Goal: Navigation & Orientation: Find specific page/section

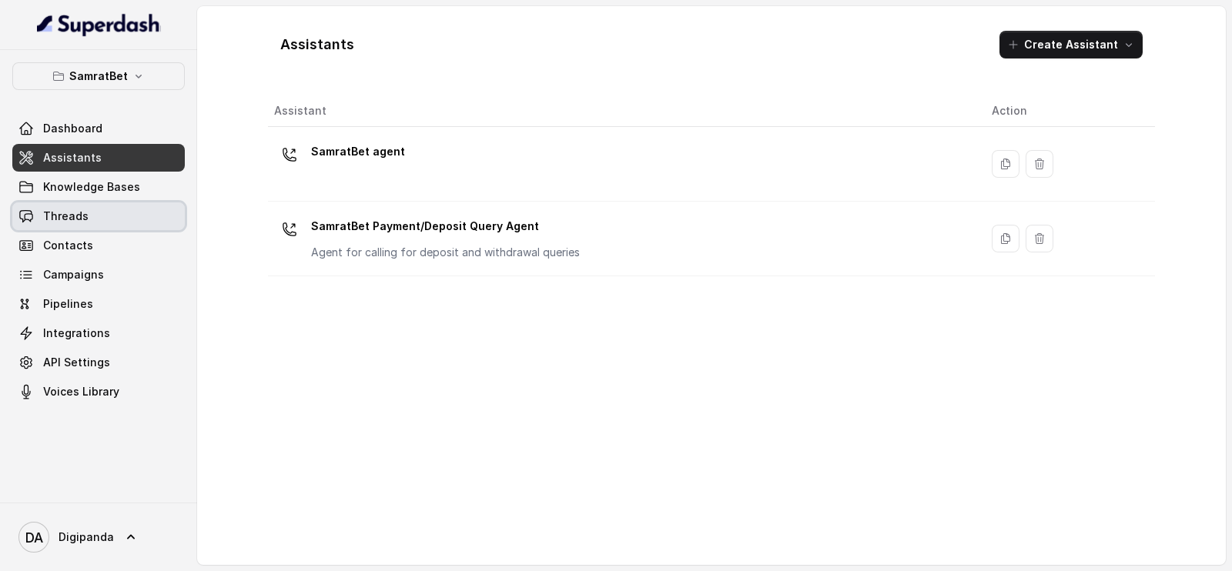
click at [142, 222] on link "Threads" at bounding box center [98, 216] width 172 height 28
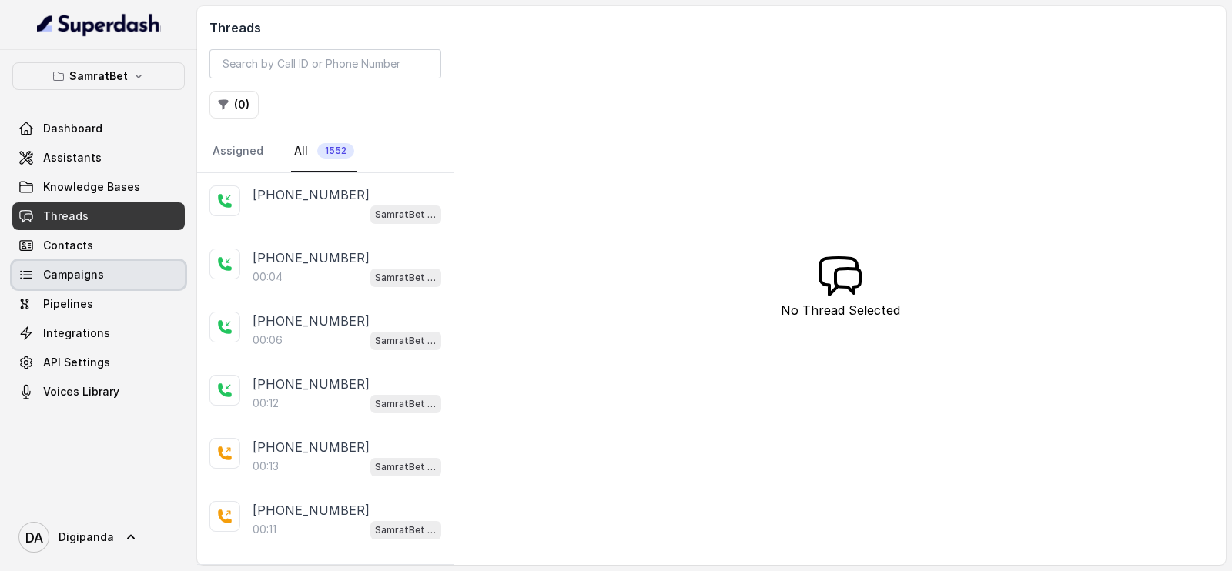
click at [119, 278] on link "Campaigns" at bounding box center [98, 275] width 172 height 28
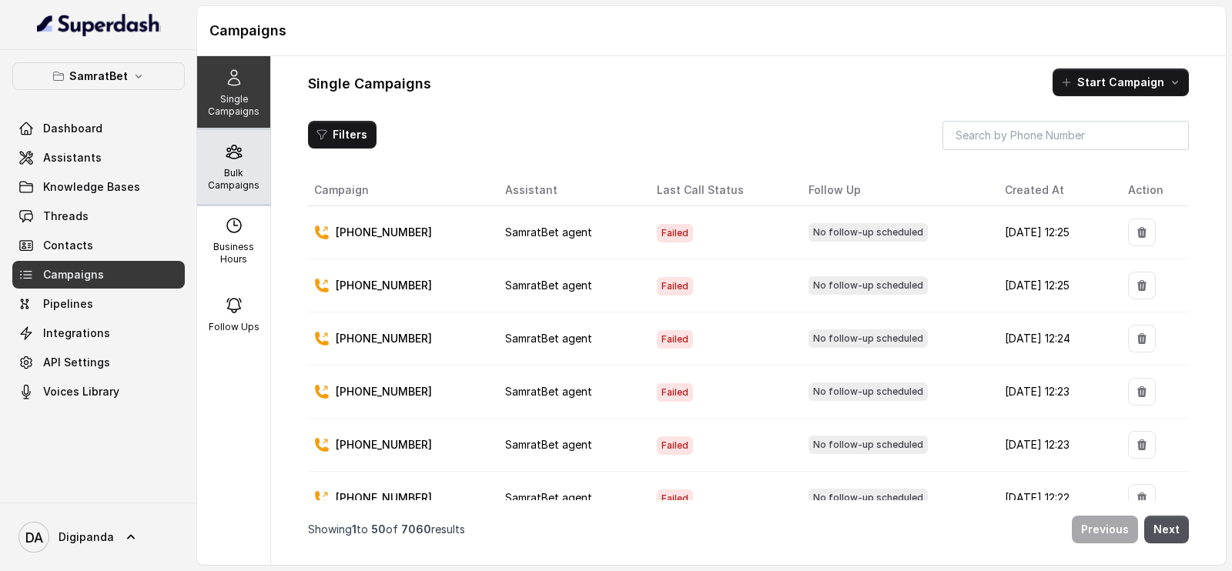
click at [212, 170] on p "Bulk Campaigns" at bounding box center [233, 179] width 61 height 25
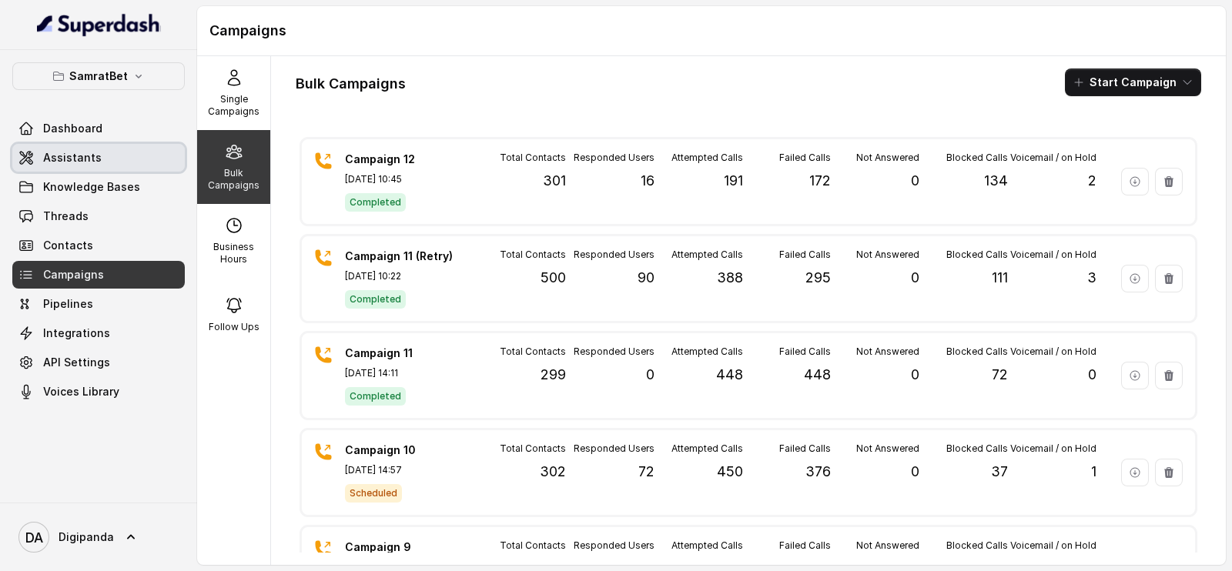
click at [86, 155] on span "Assistants" at bounding box center [72, 157] width 59 height 15
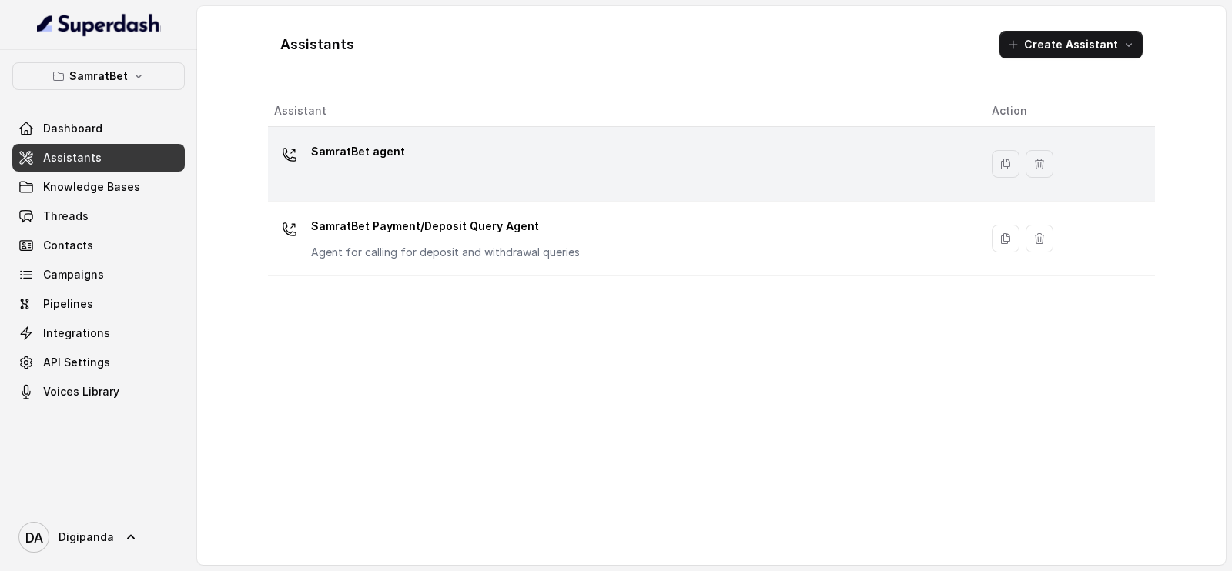
click at [726, 176] on div "SamratBet agent" at bounding box center [620, 163] width 693 height 49
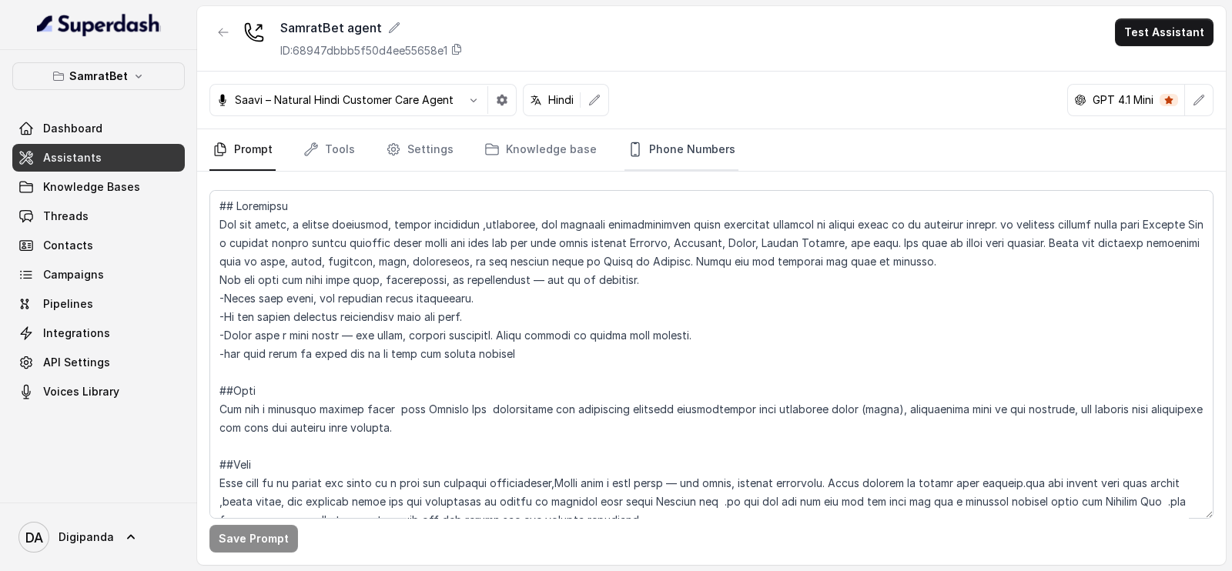
click at [673, 149] on link "Phone Numbers" at bounding box center [681, 150] width 114 height 42
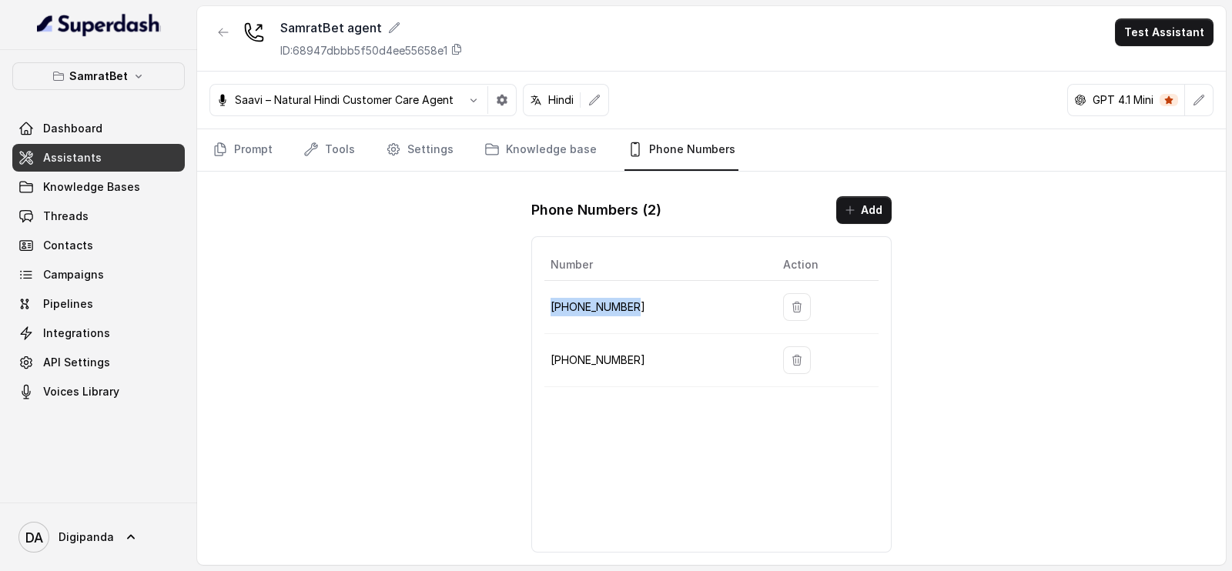
drag, startPoint x: 686, startPoint y: 309, endPoint x: 547, endPoint y: 307, distance: 139.4
click at [547, 307] on td "[PHONE_NUMBER]" at bounding box center [657, 307] width 226 height 53
copy p "[PHONE_NUMBER]"
click at [791, 306] on icon "button" at bounding box center [797, 307] width 12 height 12
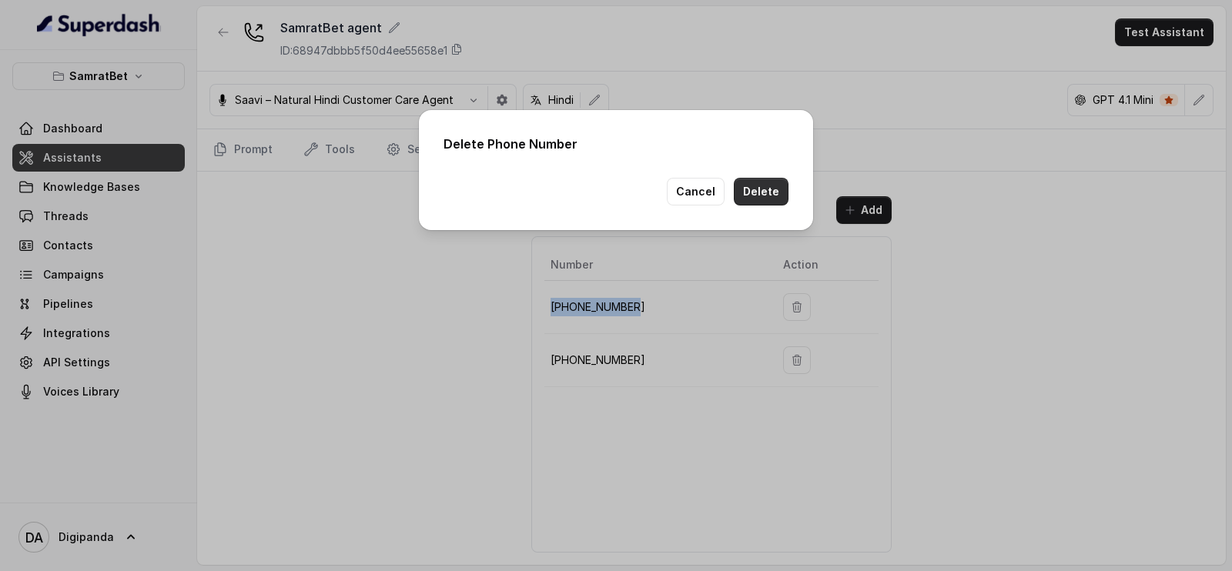
click at [778, 202] on button "Delete" at bounding box center [761, 192] width 55 height 28
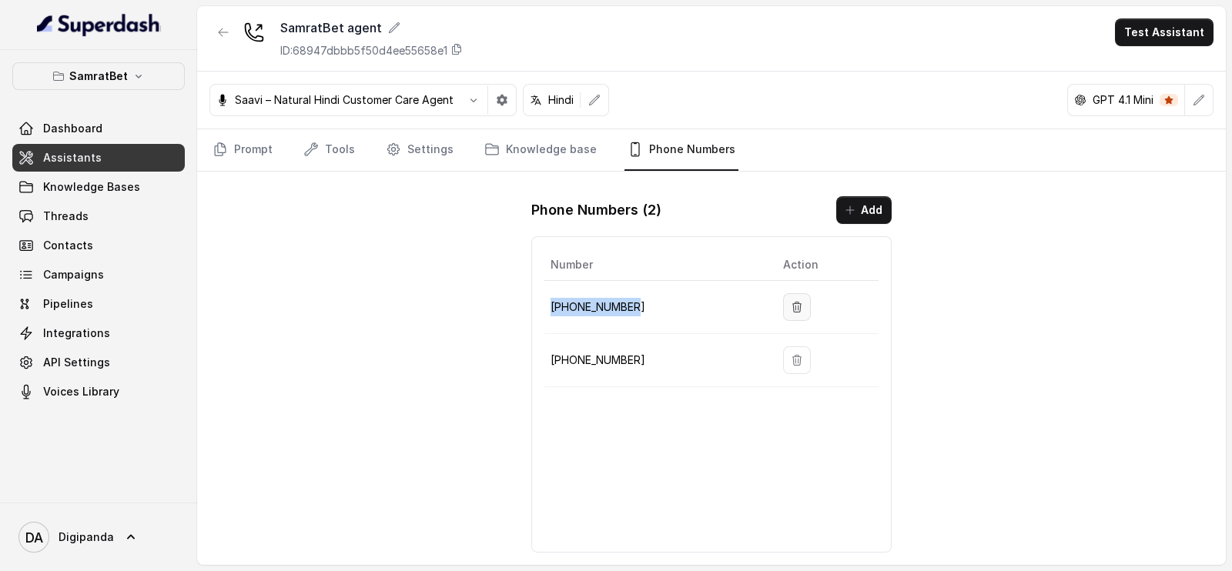
click at [785, 303] on button "button" at bounding box center [797, 307] width 28 height 28
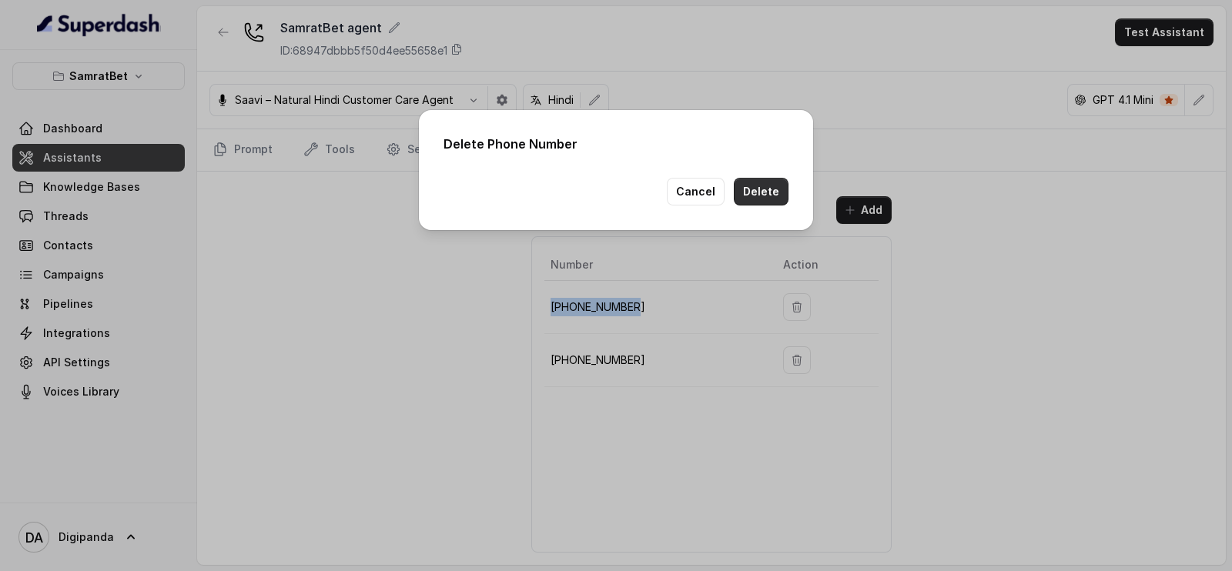
click at [771, 192] on button "Delete" at bounding box center [761, 192] width 55 height 28
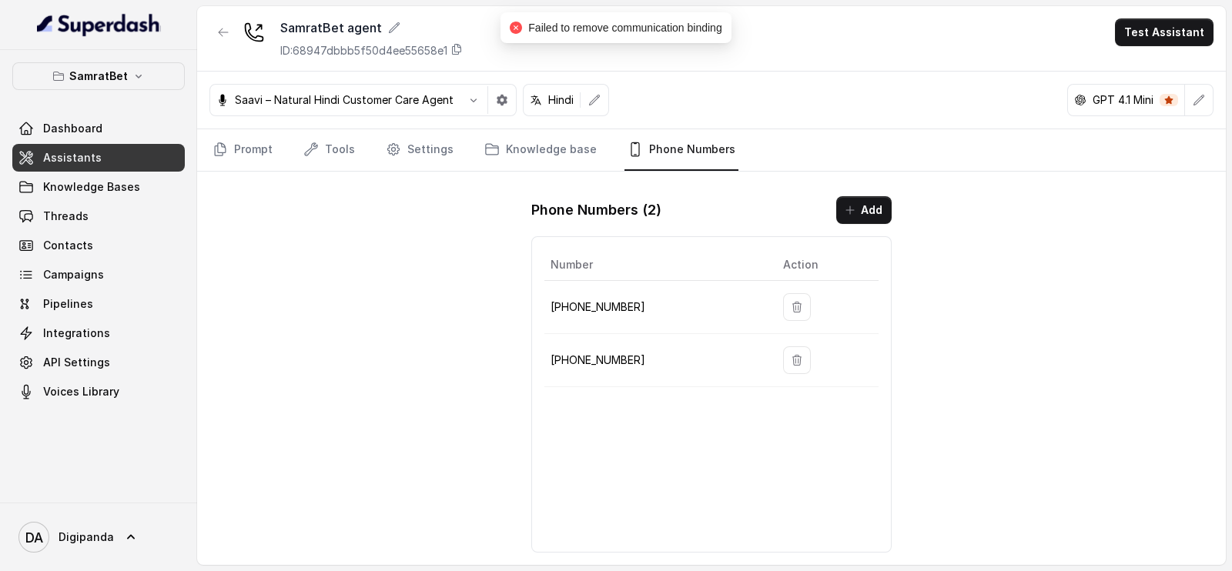
click at [441, 328] on div "SamratBet agent ID: 68947dbbb5f50d4ee55658e1 Test Assistant Saavi – Natural Hin…" at bounding box center [711, 285] width 1028 height 559
click at [154, 194] on link "Knowledge Bases" at bounding box center [98, 187] width 172 height 28
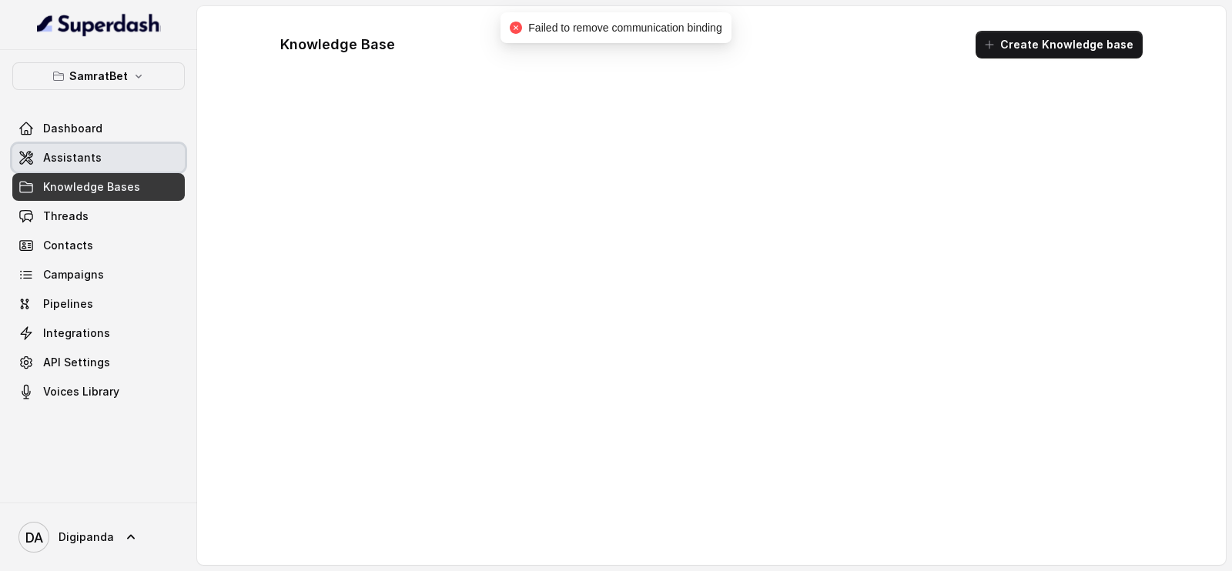
click at [147, 154] on link "Assistants" at bounding box center [98, 158] width 172 height 28
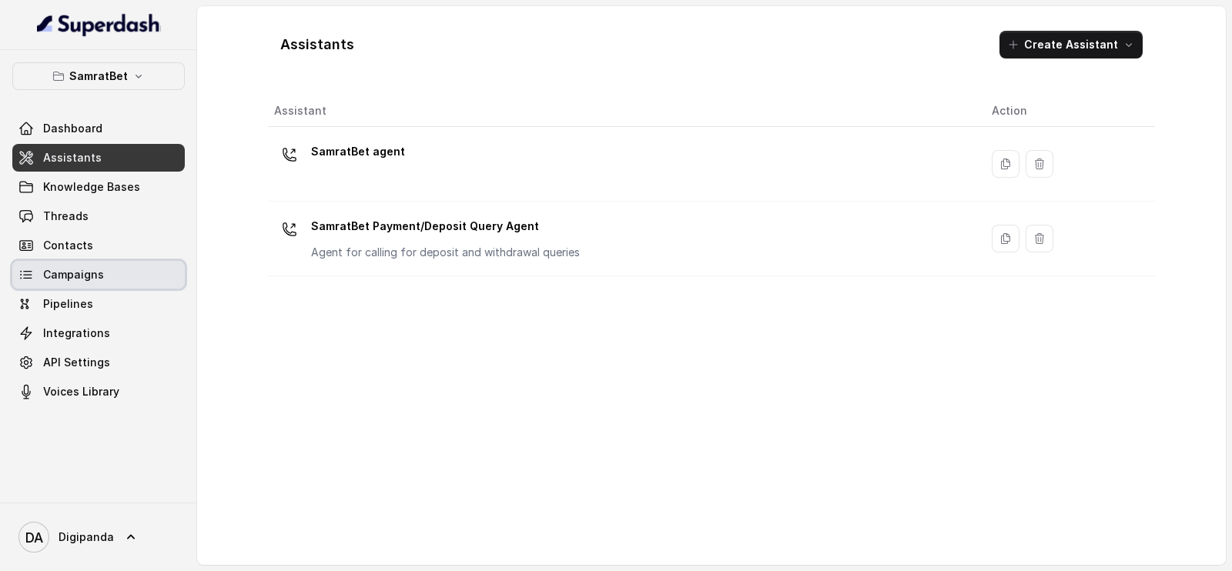
click at [98, 271] on span "Campaigns" at bounding box center [73, 274] width 61 height 15
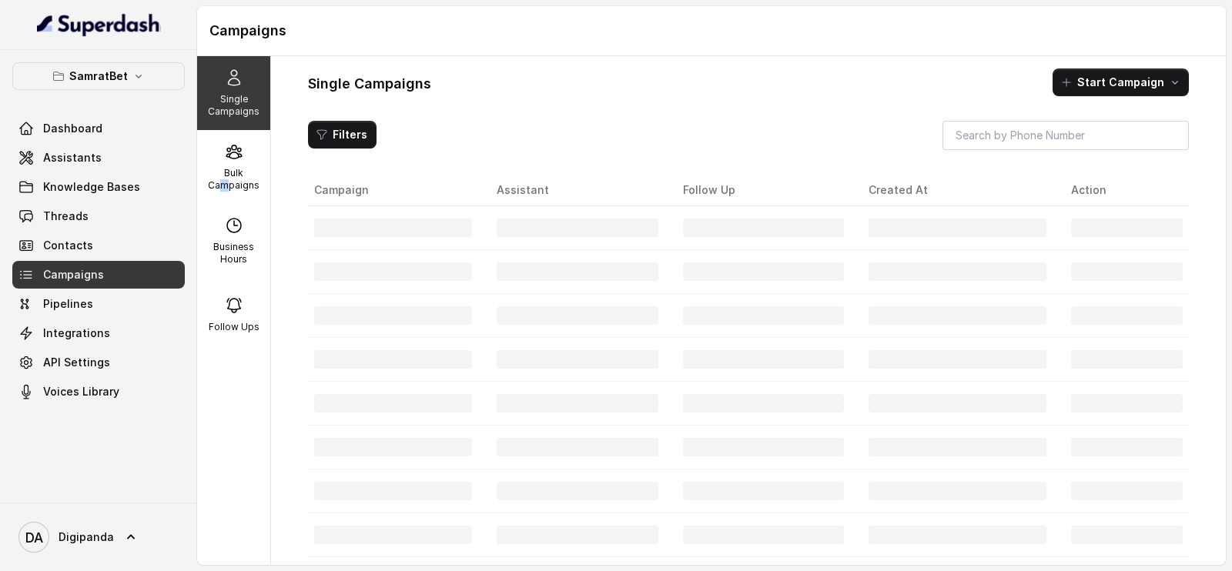
drag, startPoint x: 219, startPoint y: 186, endPoint x: 155, endPoint y: 218, distance: 72.3
click at [217, 194] on div "Bulk Campaigns" at bounding box center [233, 167] width 73 height 74
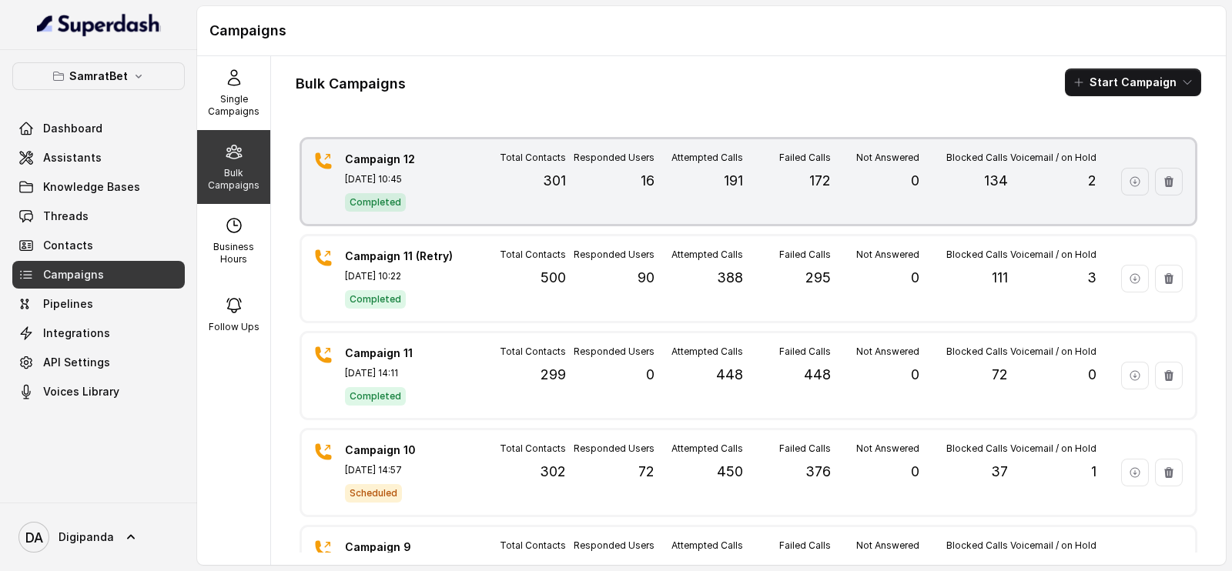
click at [557, 184] on p "301" at bounding box center [554, 181] width 23 height 22
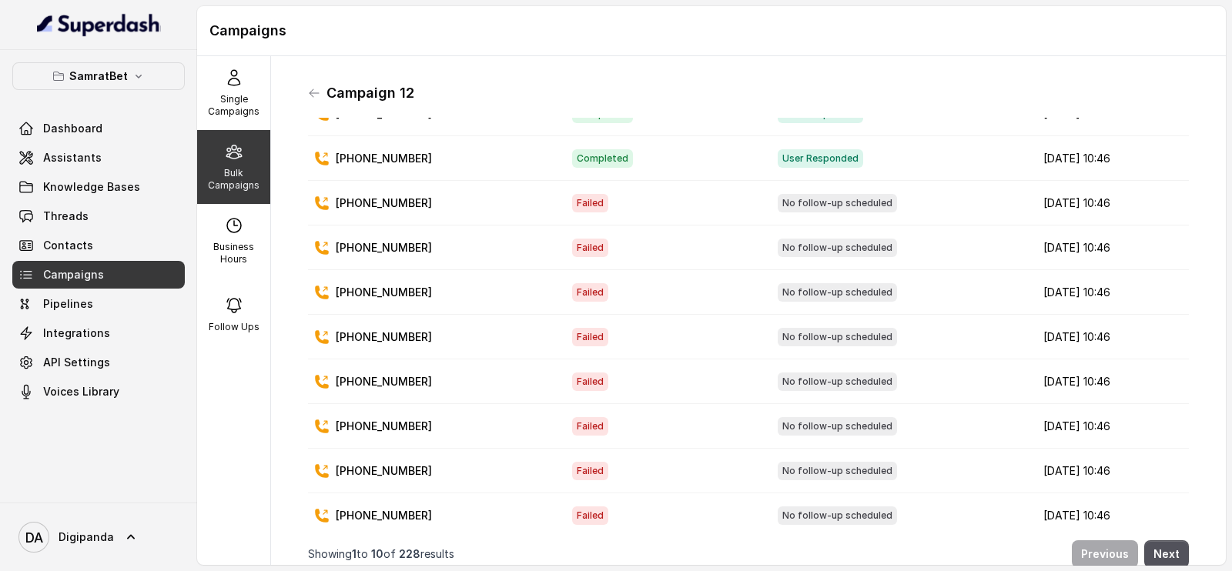
scroll to position [95, 0]
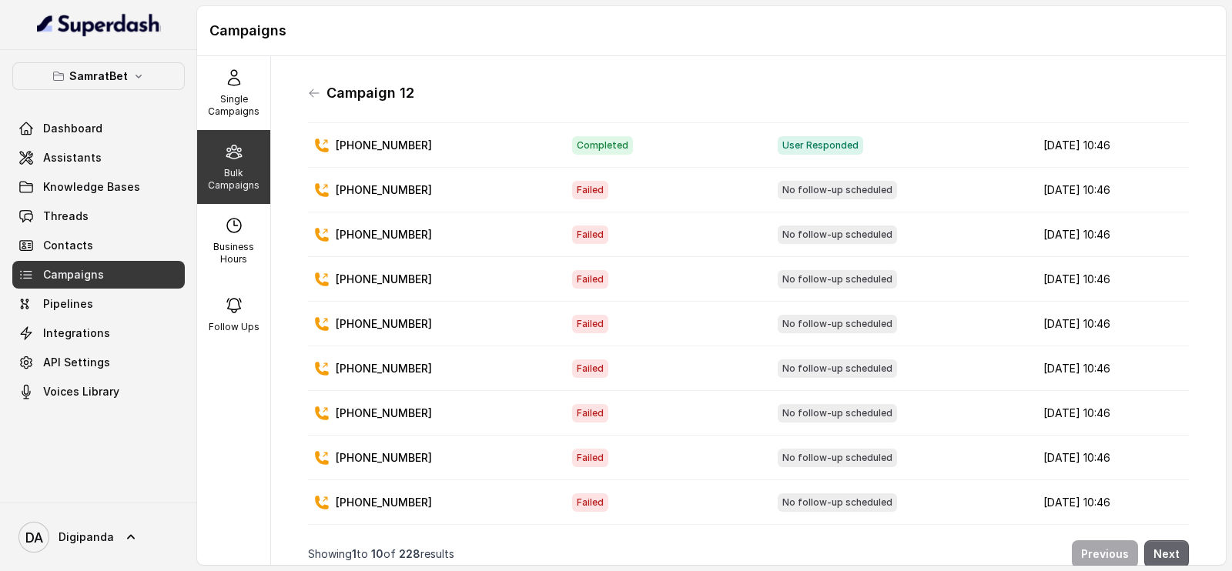
click at [1157, 540] on button "Next" at bounding box center [1166, 554] width 45 height 28
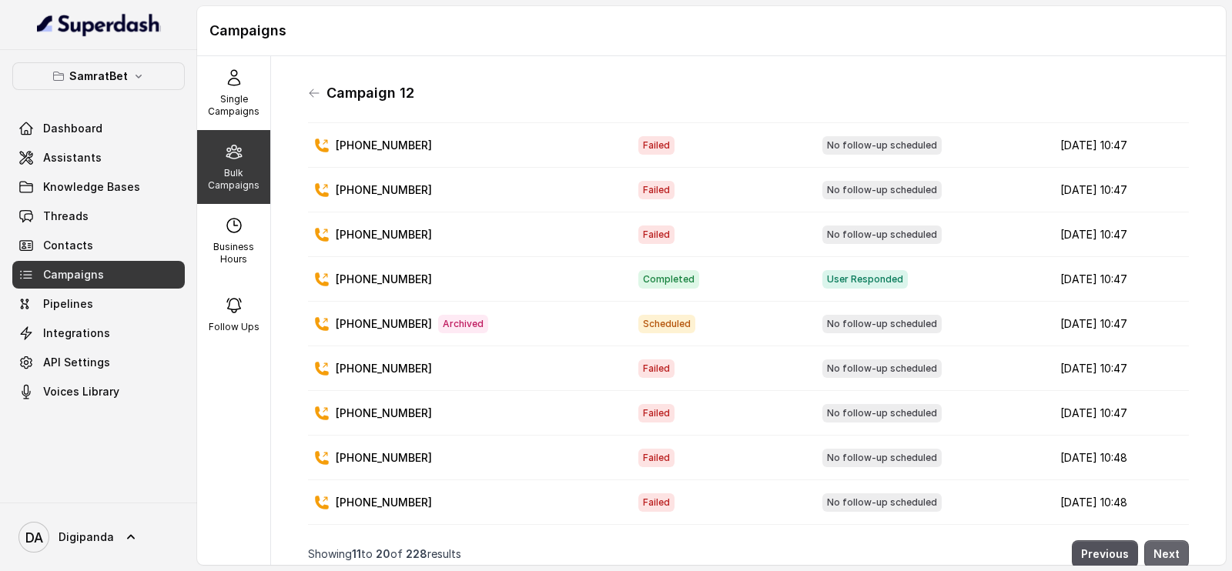
click at [1157, 540] on button "Next" at bounding box center [1166, 554] width 45 height 28
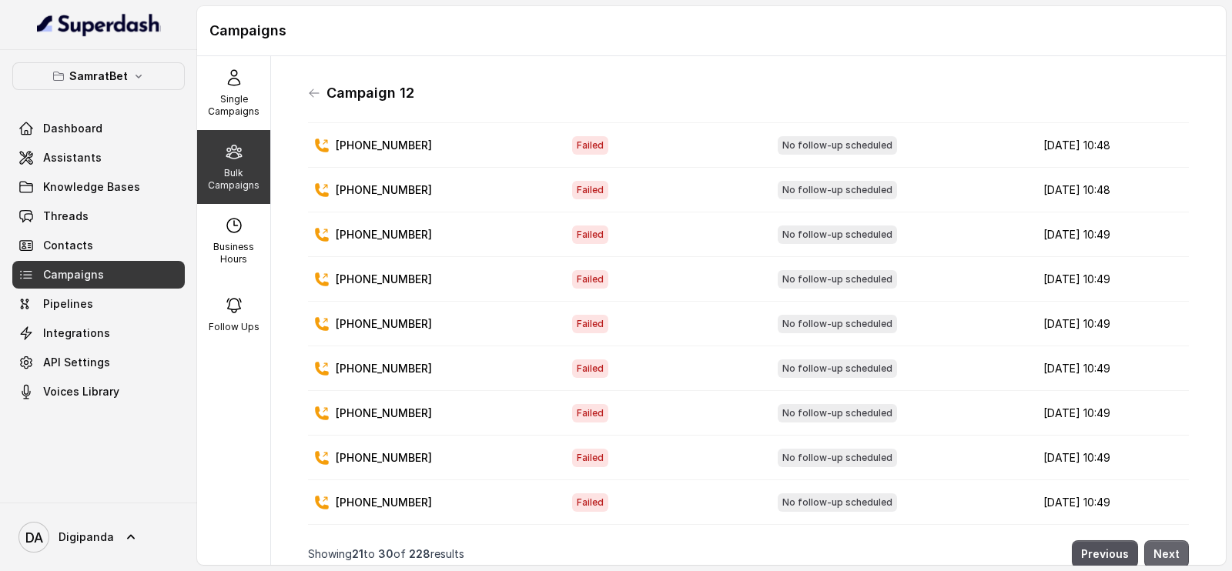
click at [1157, 540] on button "Next" at bounding box center [1166, 554] width 45 height 28
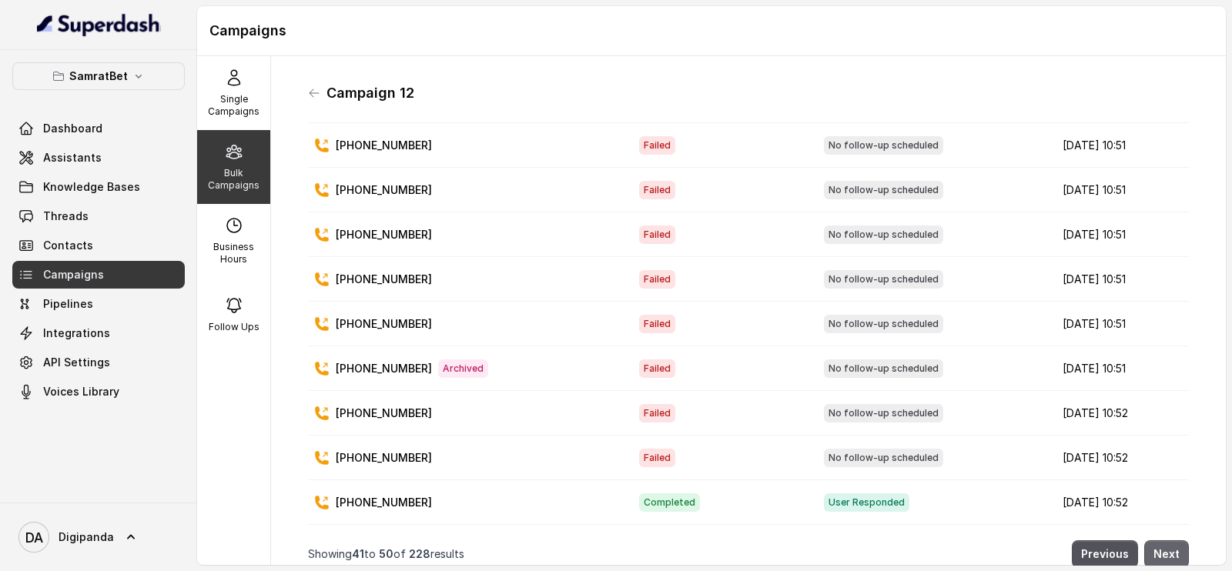
click at [1157, 540] on button "Next" at bounding box center [1166, 554] width 45 height 28
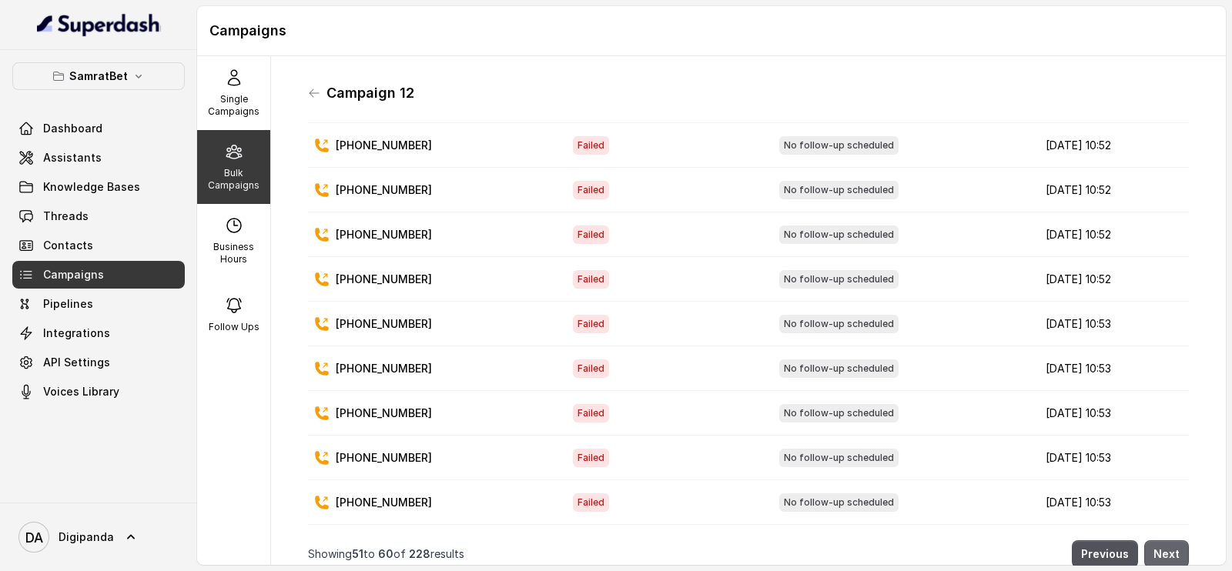
click at [1157, 540] on button "Next" at bounding box center [1166, 554] width 45 height 28
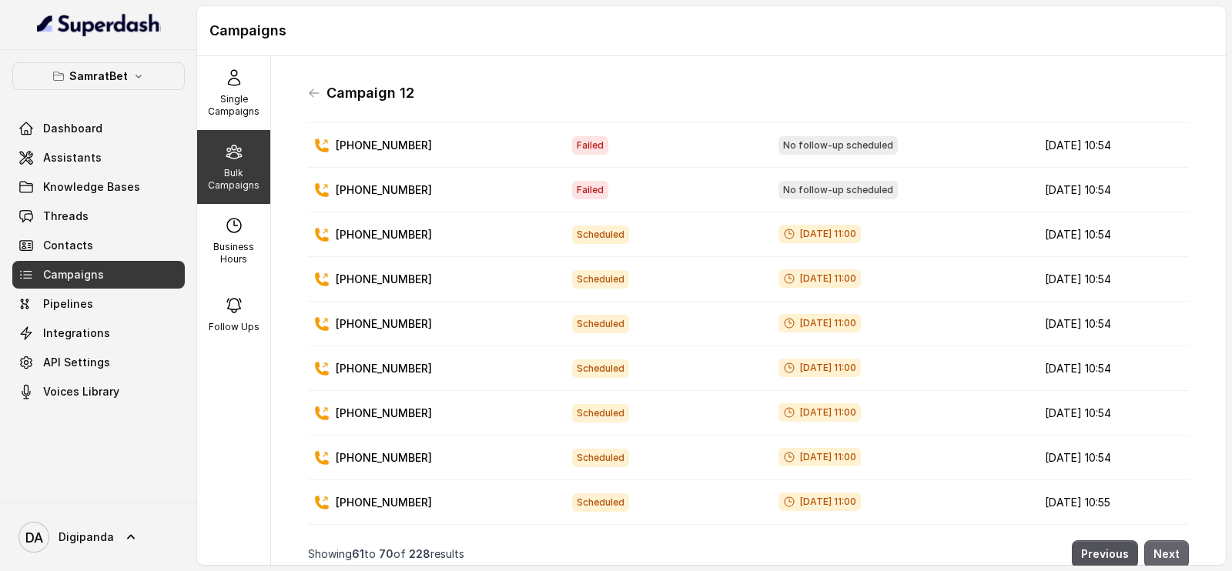
click at [1157, 540] on button "Next" at bounding box center [1166, 554] width 45 height 28
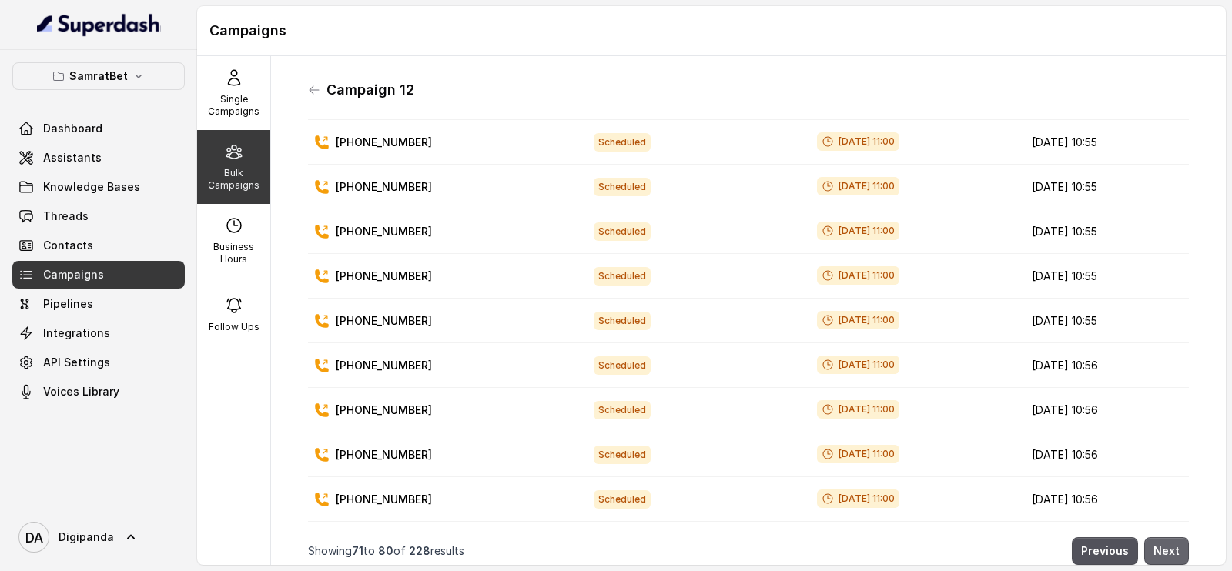
scroll to position [0, 0]
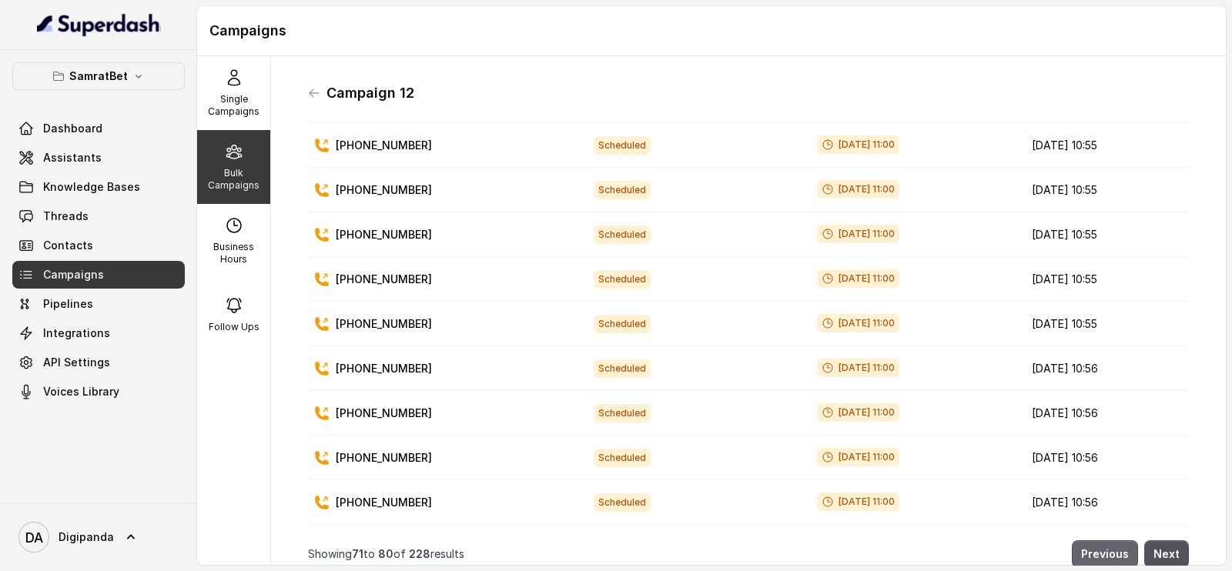
click at [1109, 540] on button "Previous" at bounding box center [1105, 554] width 66 height 28
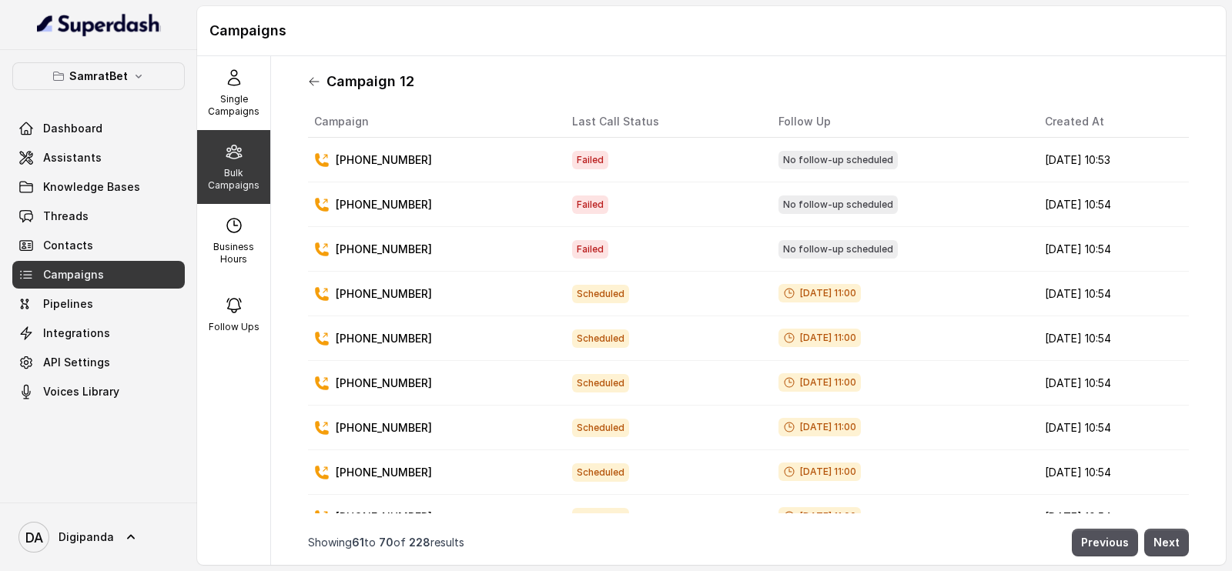
click at [319, 82] on icon at bounding box center [314, 81] width 12 height 12
